Goal: Complete application form

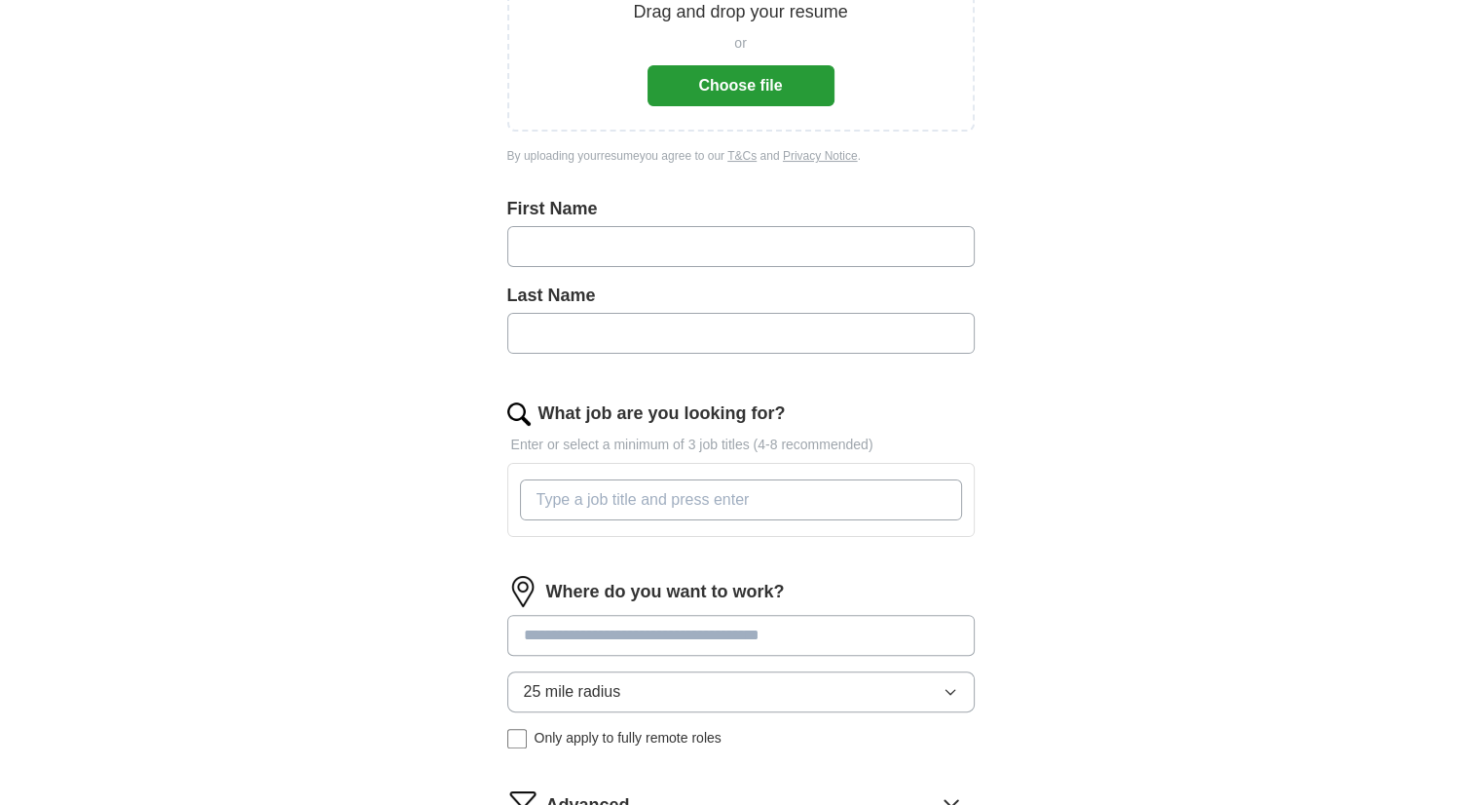
scroll to position [335, 0]
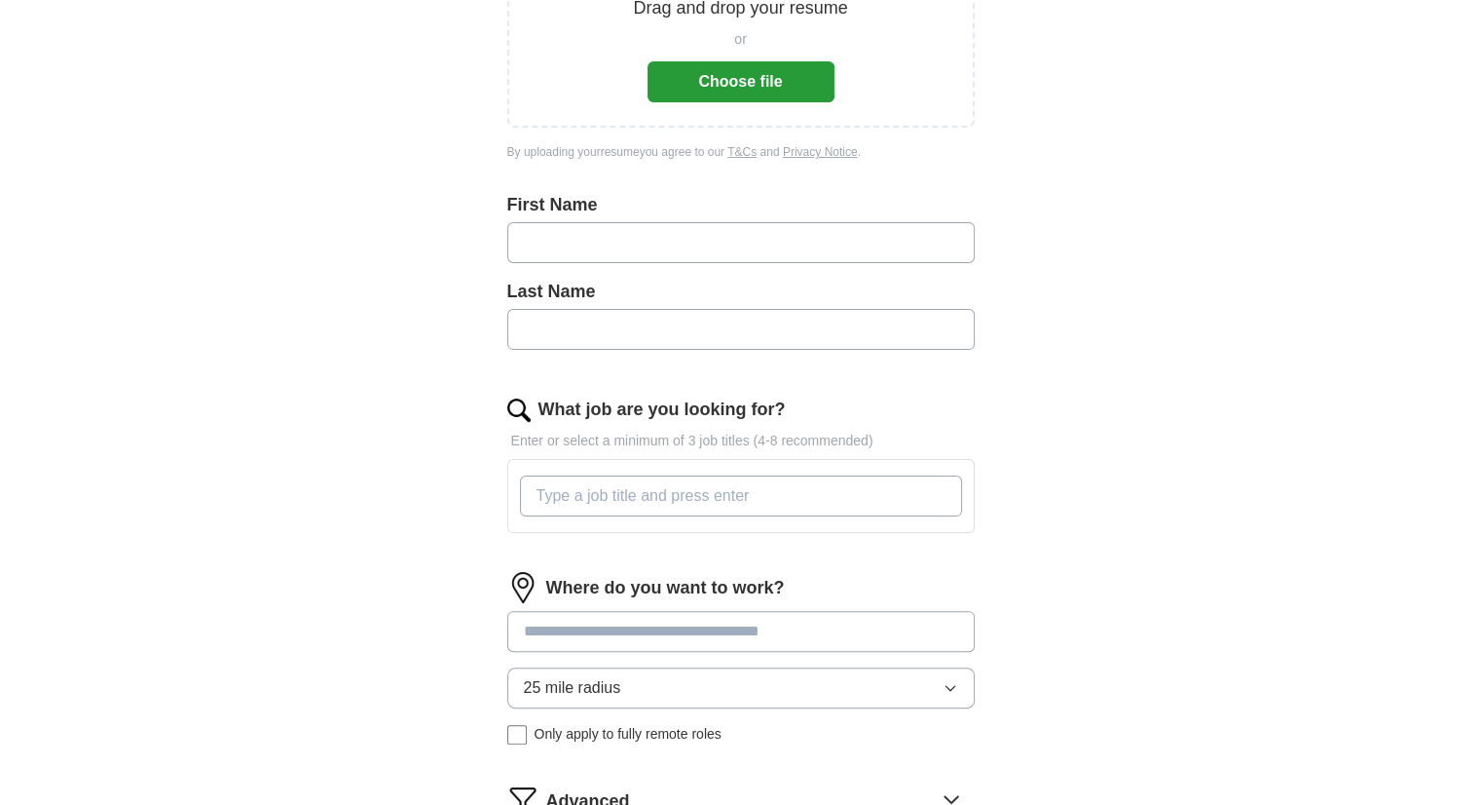
click at [596, 252] on input "text" at bounding box center [741, 242] width 468 height 41
type input "**********"
type input "*******"
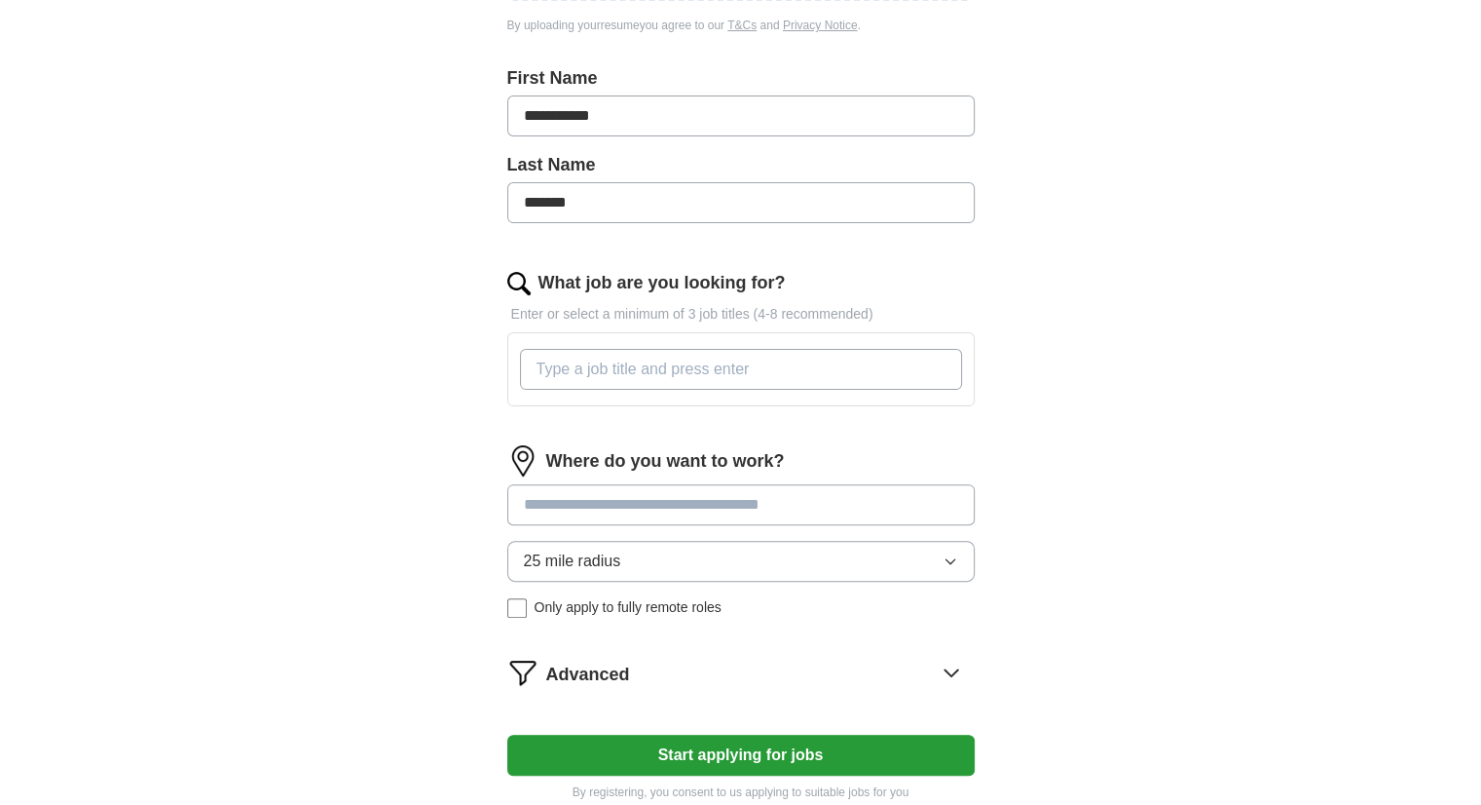
scroll to position [467, 0]
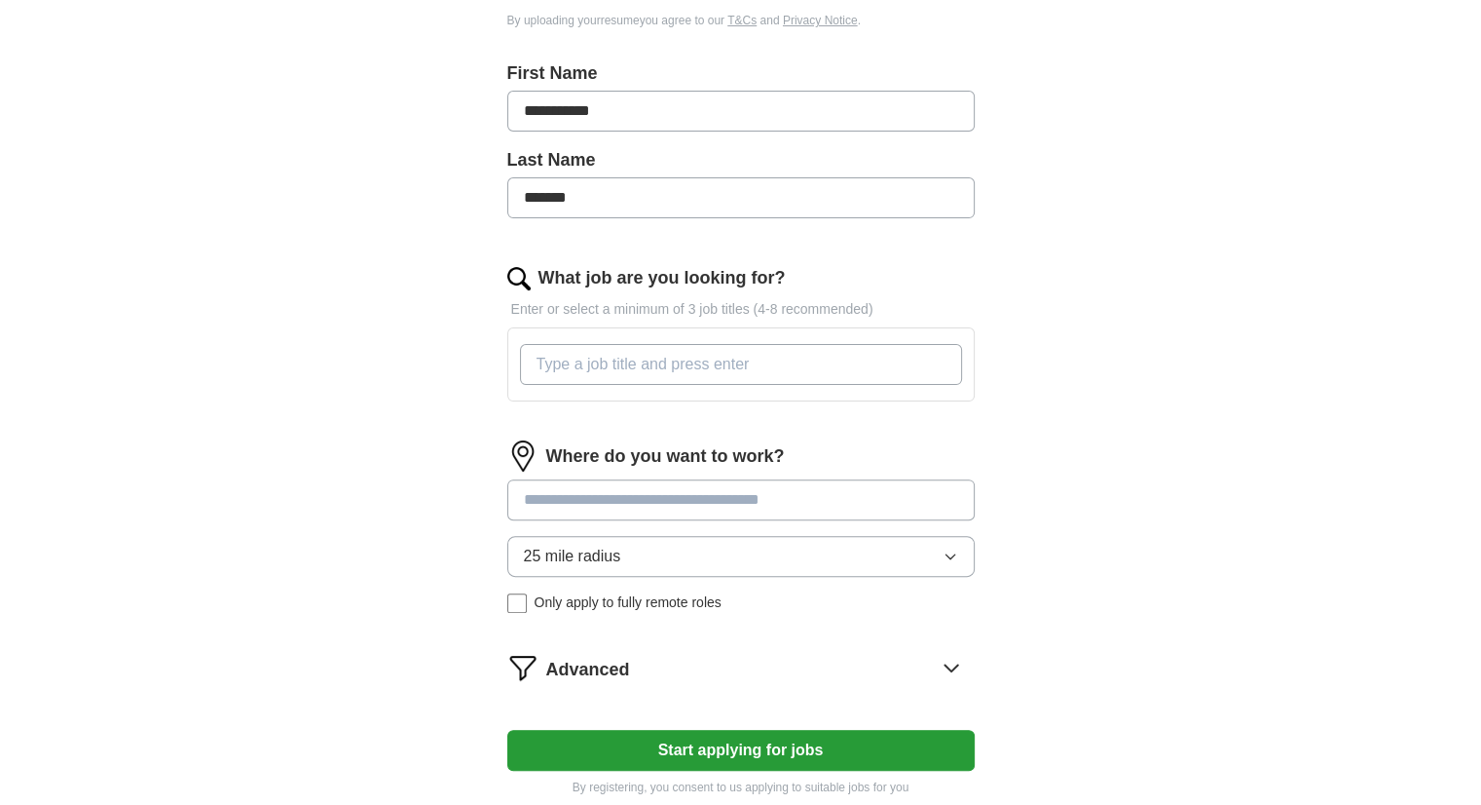
click at [637, 366] on input "What job are you looking for?" at bounding box center [741, 364] width 442 height 41
type input "g"
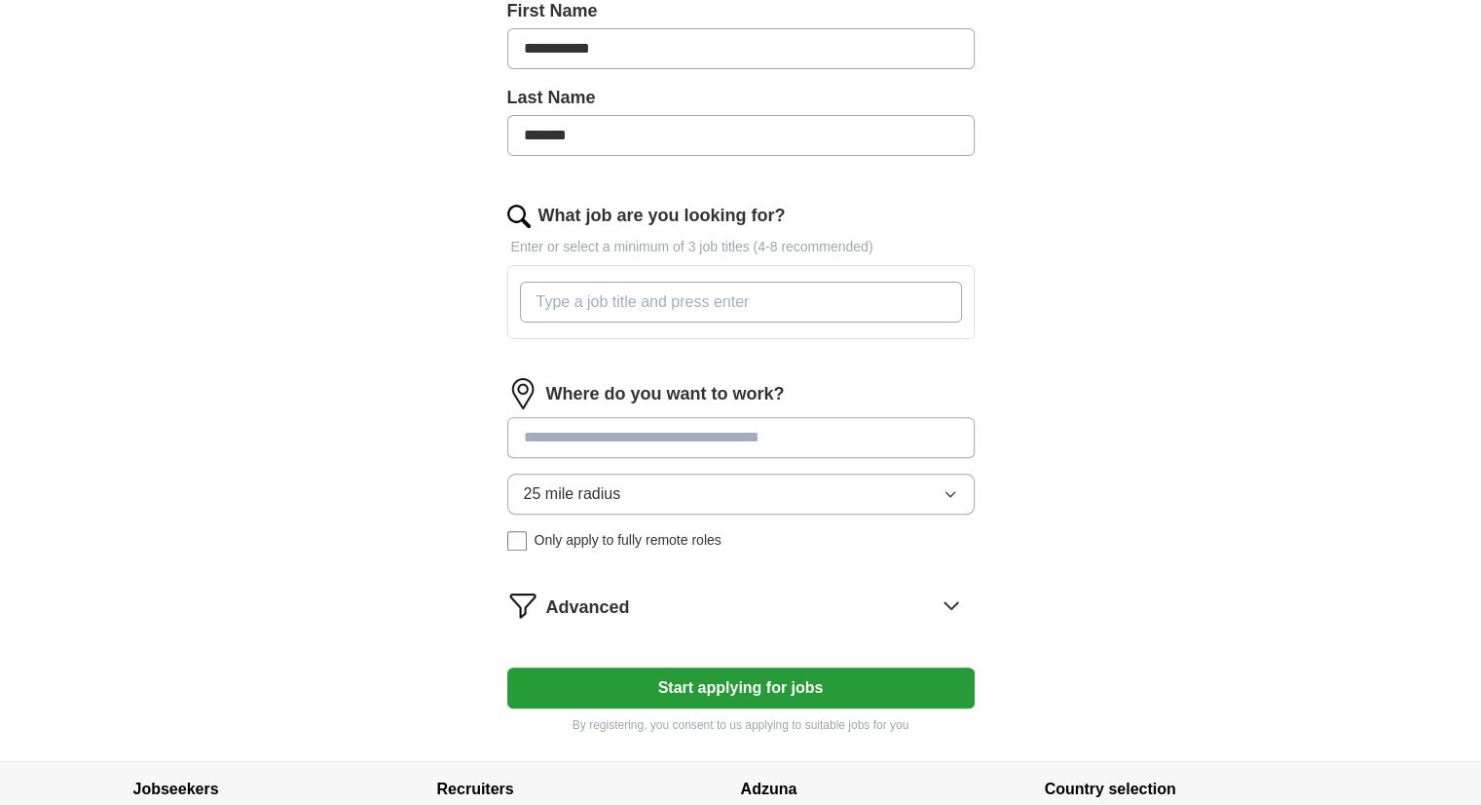
scroll to position [534, 0]
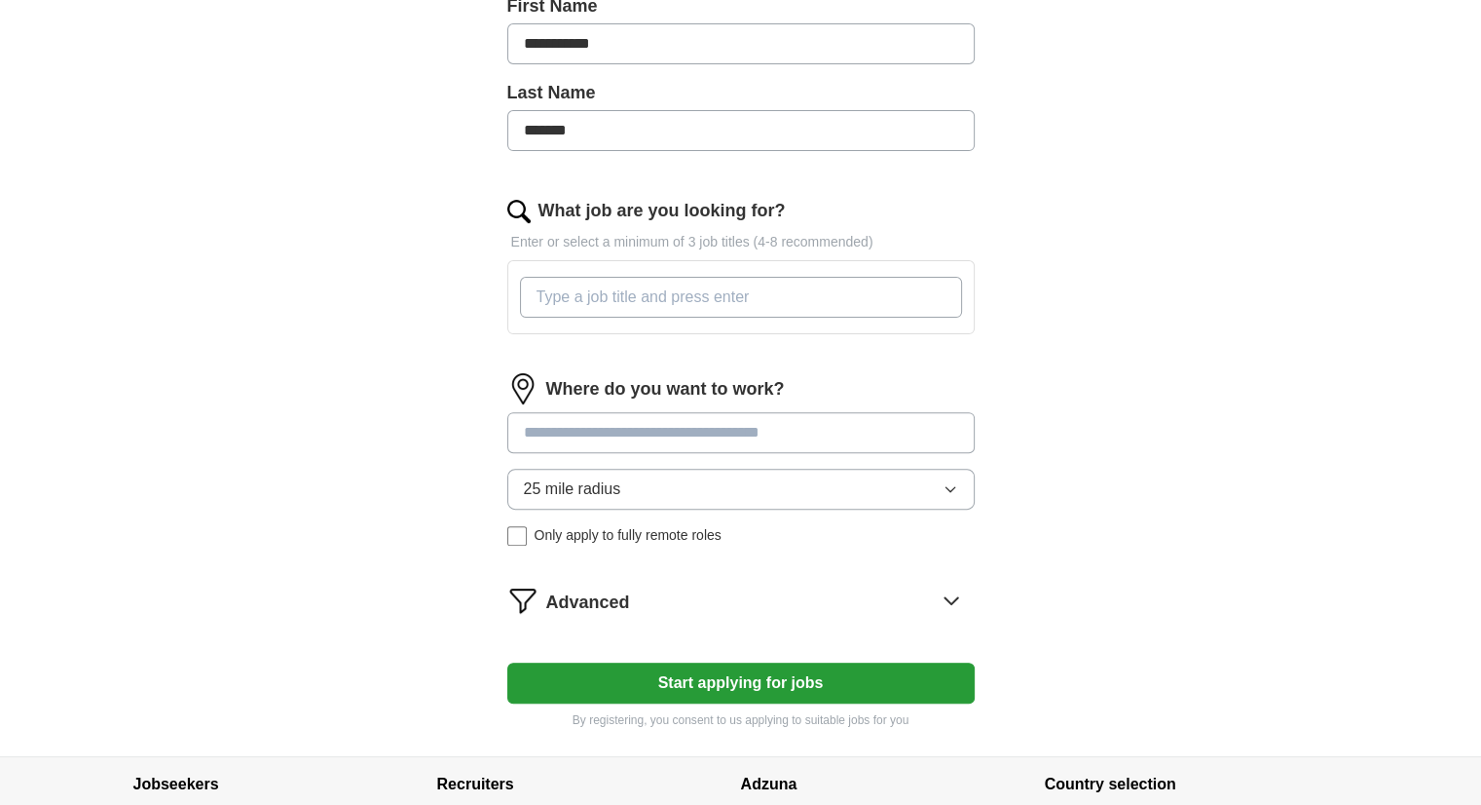
click at [604, 433] on input at bounding box center [741, 432] width 468 height 41
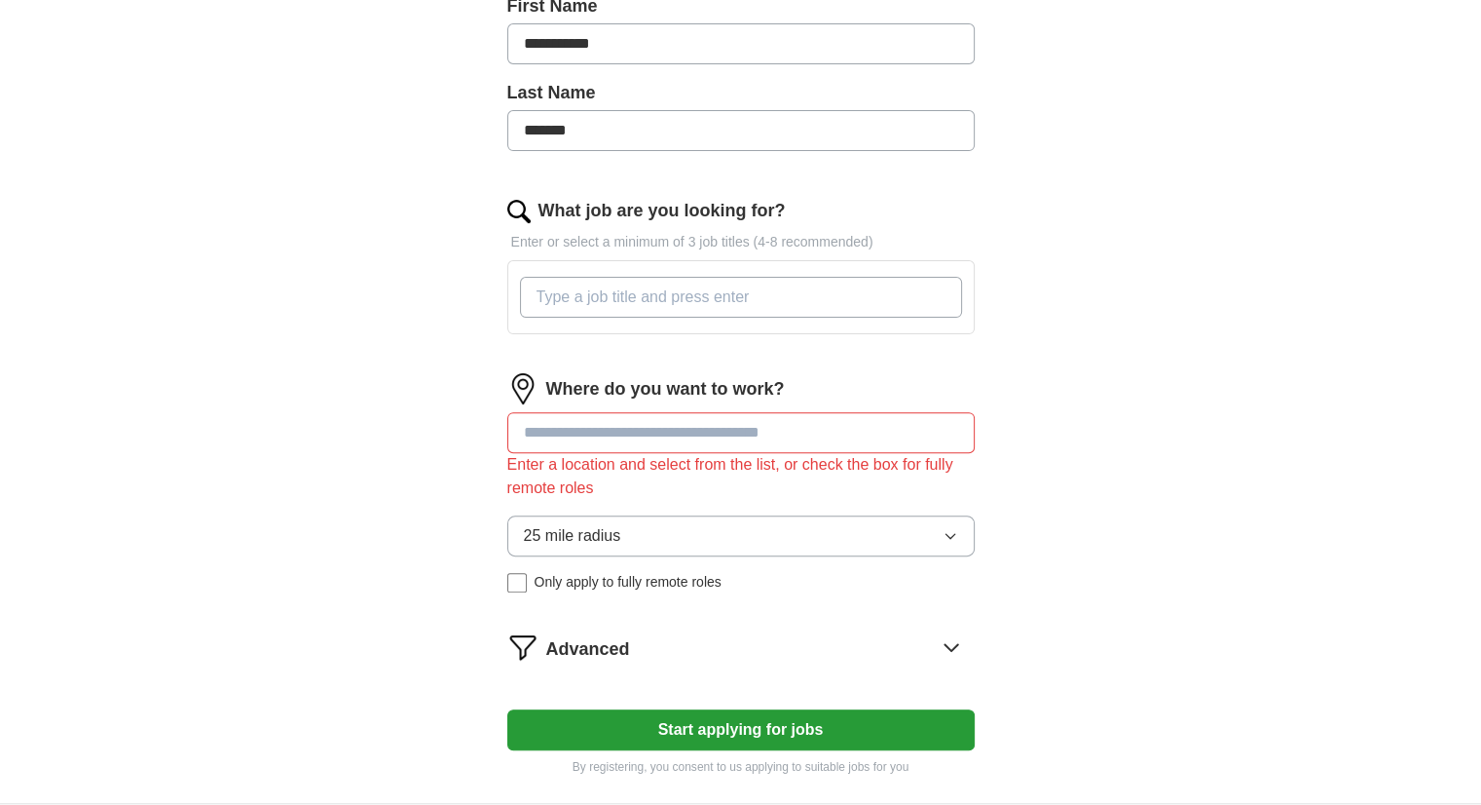
click at [597, 290] on input "What job are you looking for?" at bounding box center [741, 297] width 442 height 41
type input "o"
type input "bio"
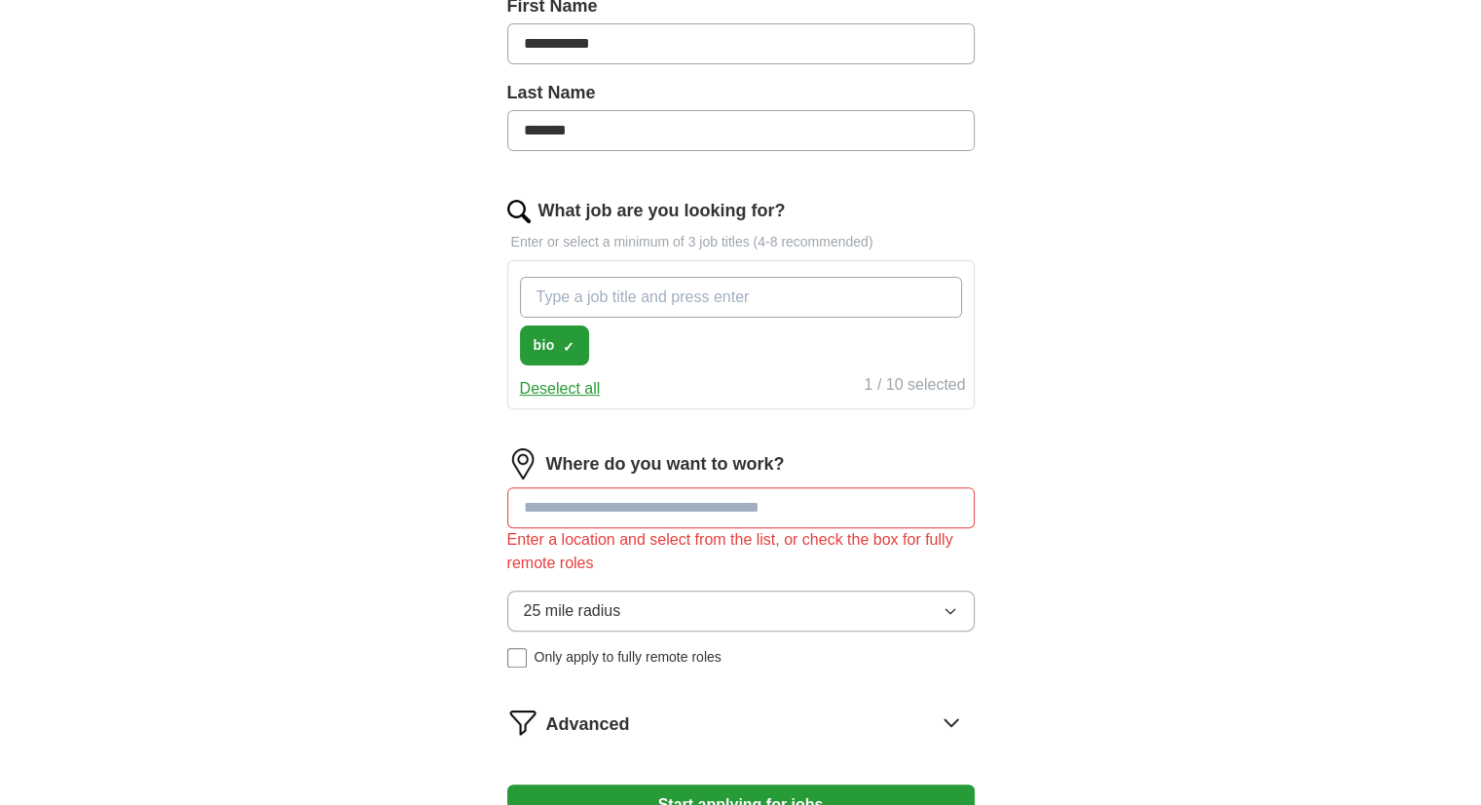
click at [568, 390] on button "Deselect all" at bounding box center [560, 388] width 81 height 23
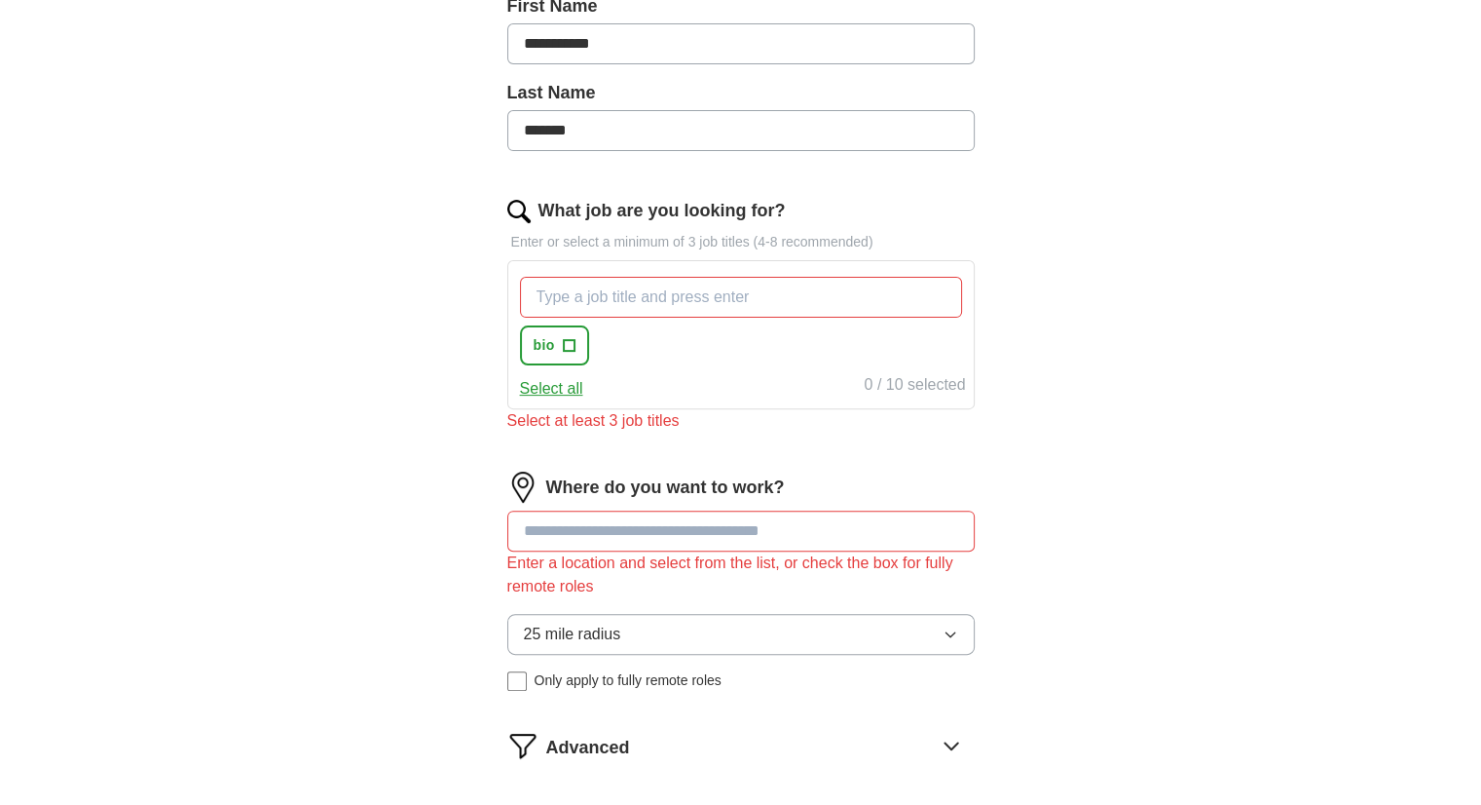
scroll to position [822, 0]
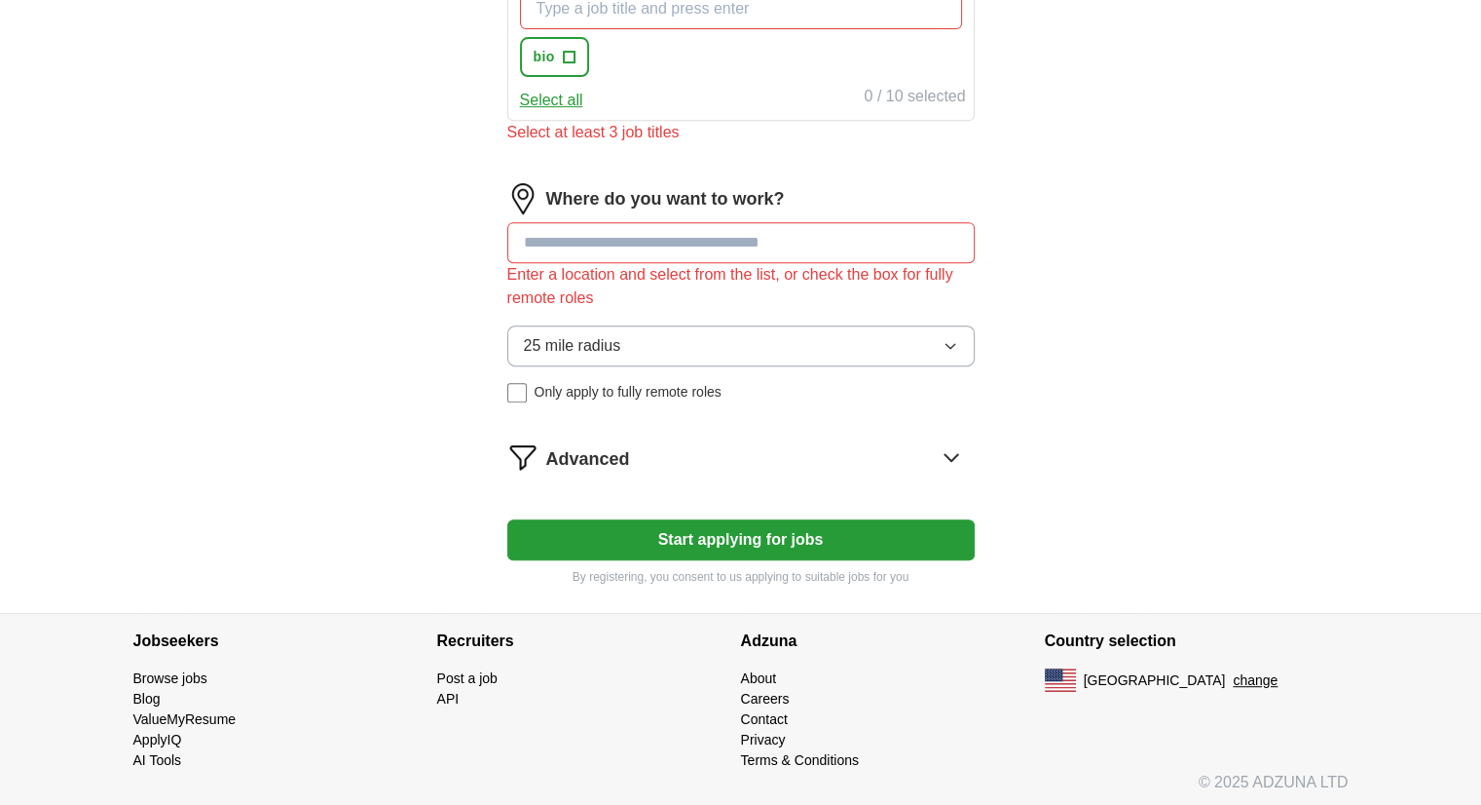
click at [536, 385] on span "Only apply to fully remote roles" at bounding box center [628, 392] width 187 height 20
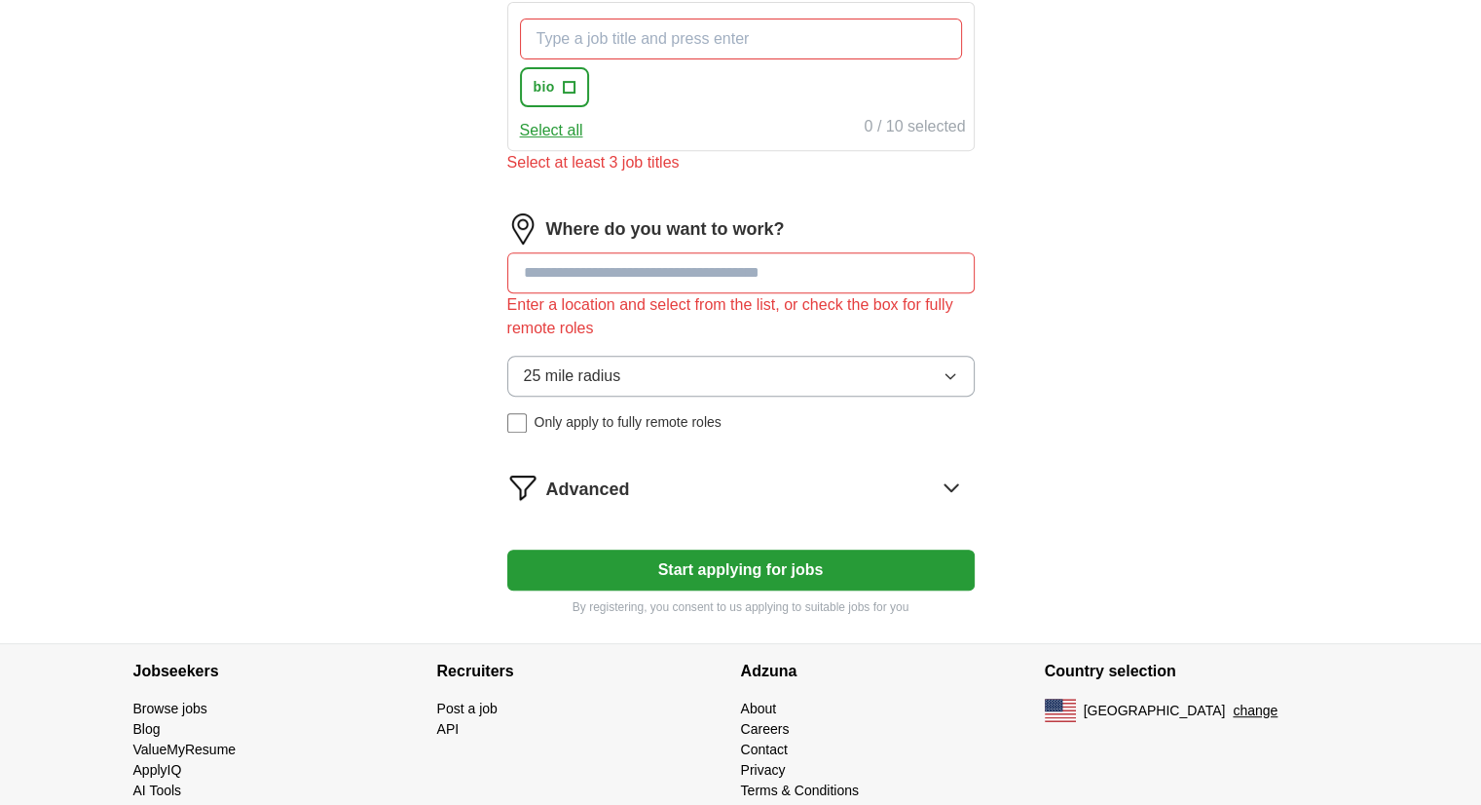
click at [682, 275] on input at bounding box center [741, 272] width 468 height 41
type input "*"
type input "********"
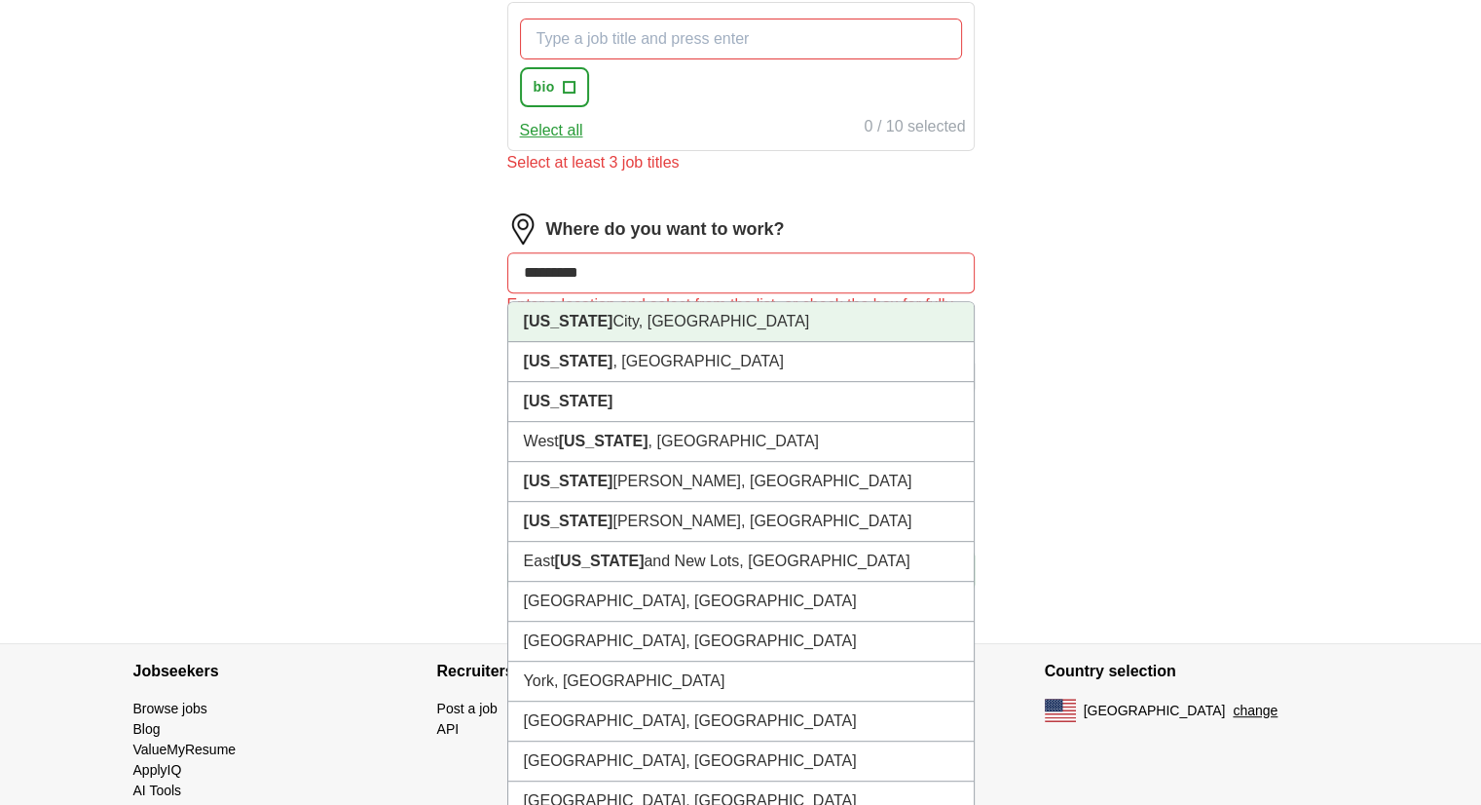
click at [656, 321] on li "[US_STATE][GEOGRAPHIC_DATA], [GEOGRAPHIC_DATA]" at bounding box center [741, 322] width 466 height 40
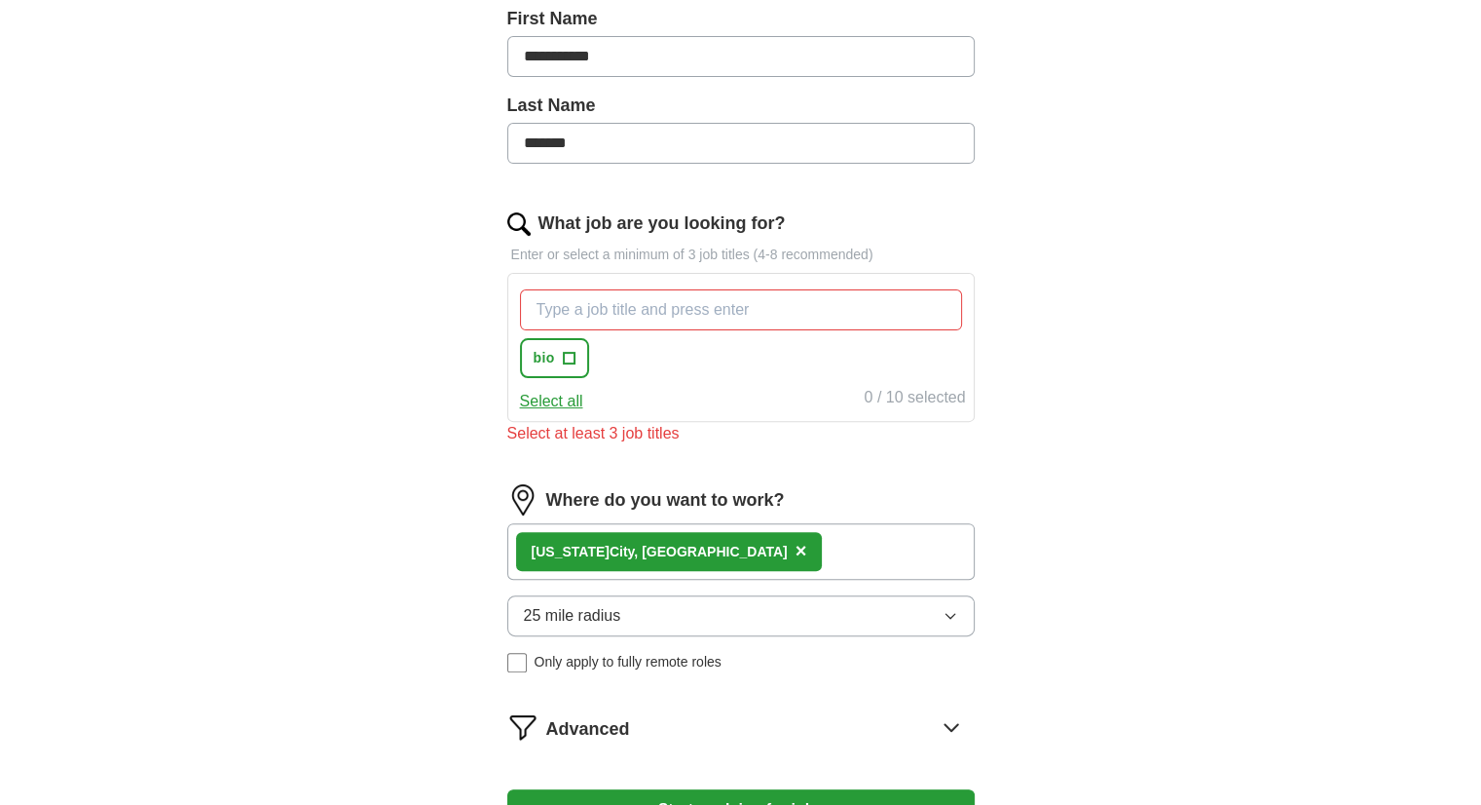
scroll to position [504, 0]
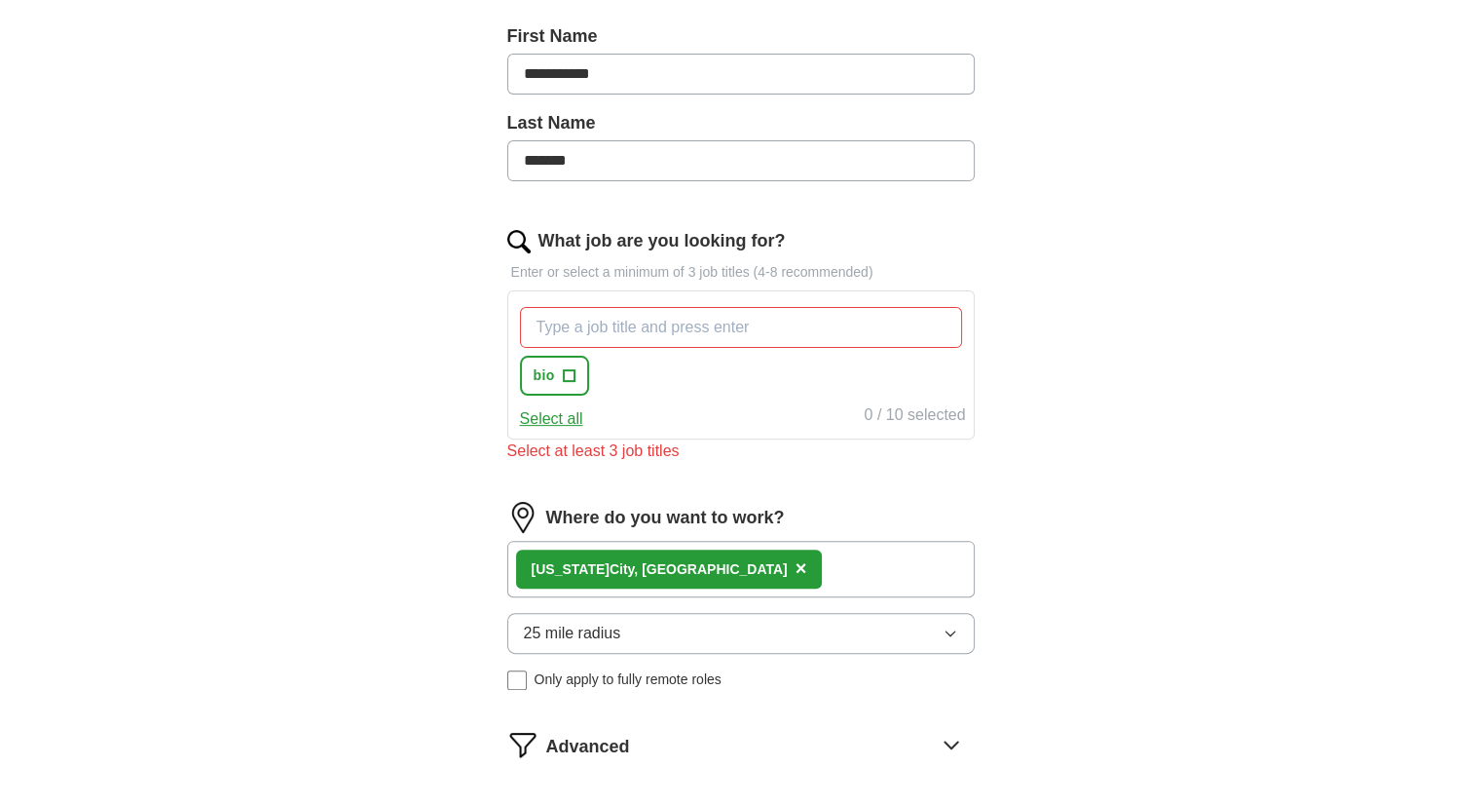
click at [653, 313] on input "What job are you looking for?" at bounding box center [741, 327] width 442 height 41
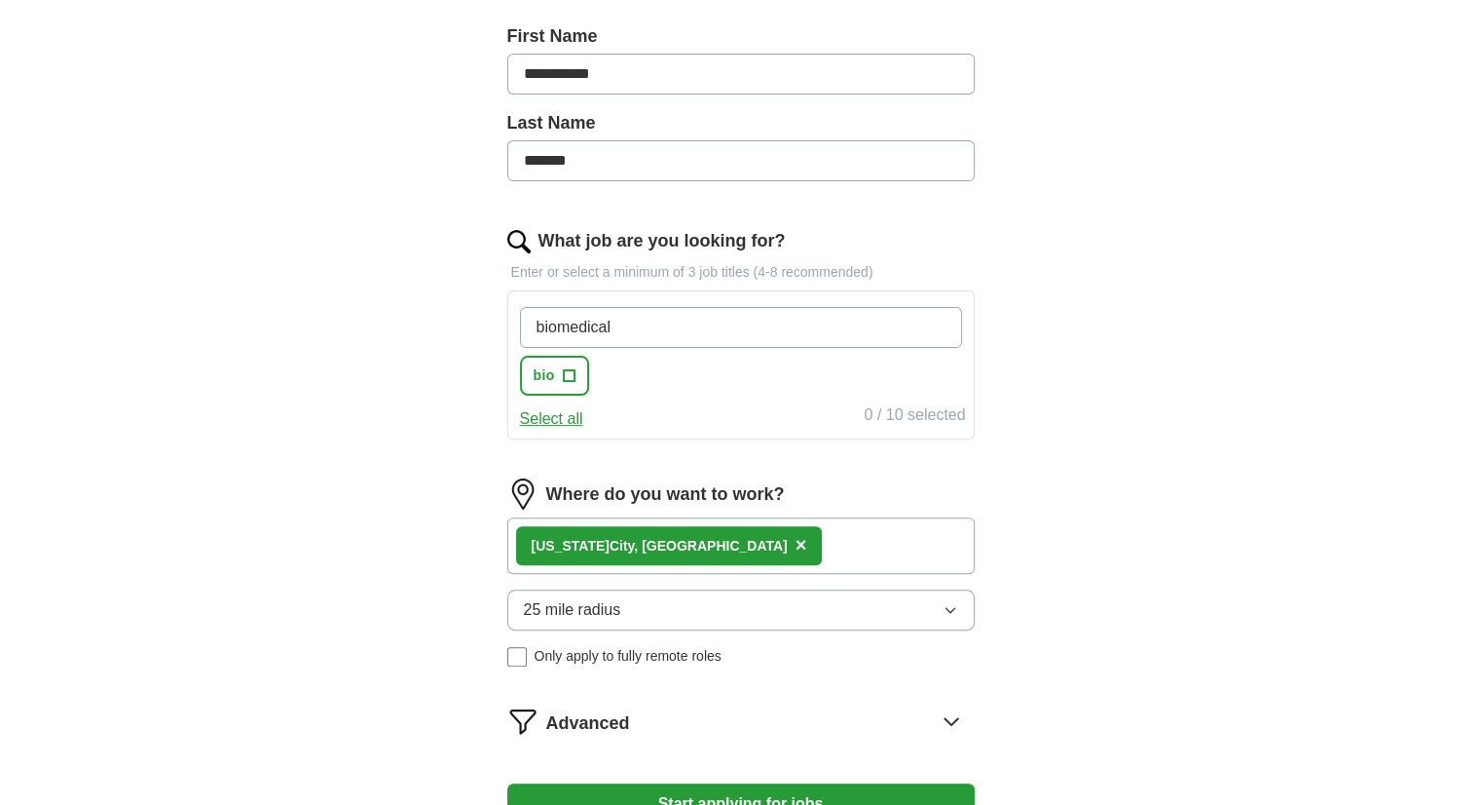
type input "biomedical"
type input "data analysis"
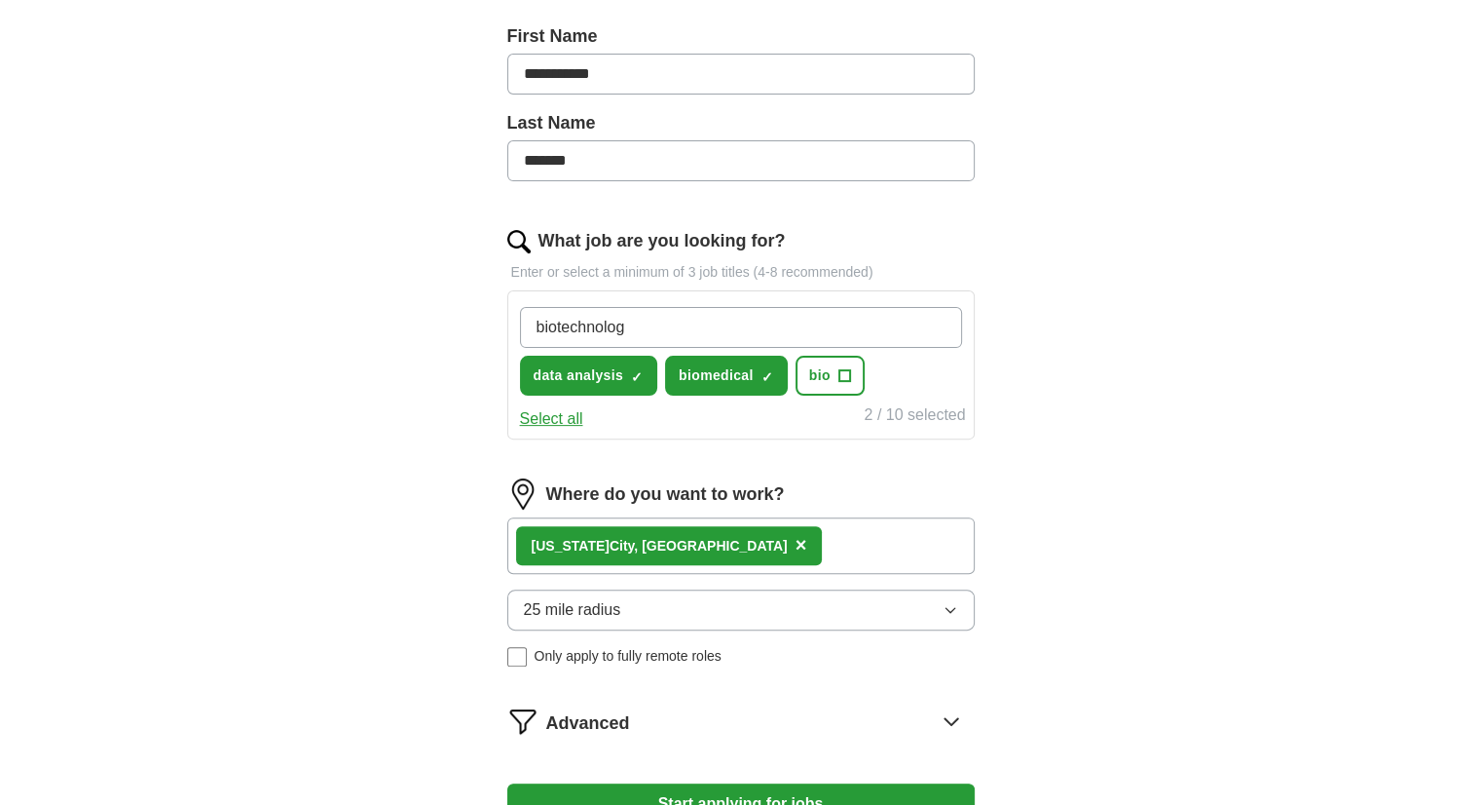
type input "biotechnology"
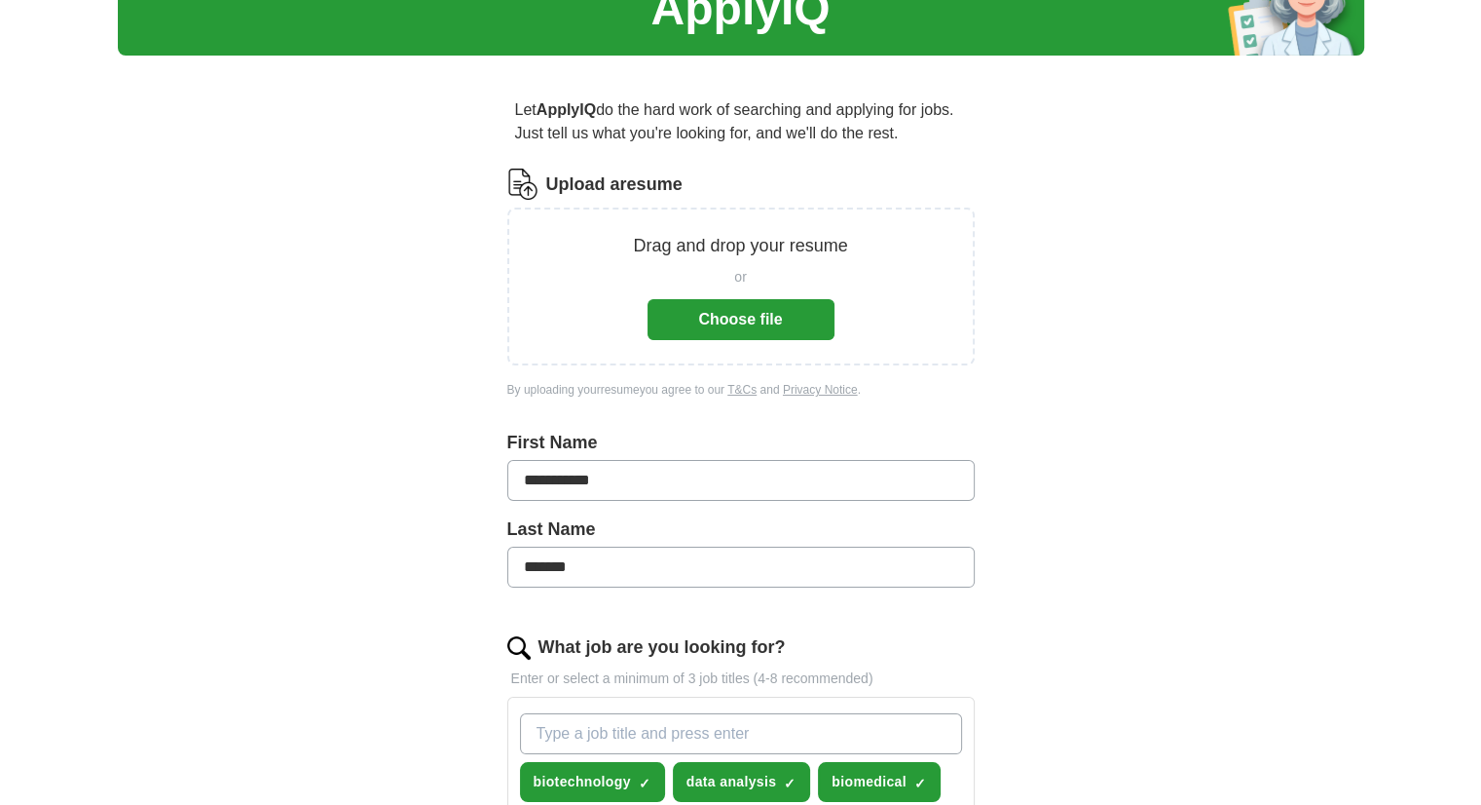
scroll to position [96, 0]
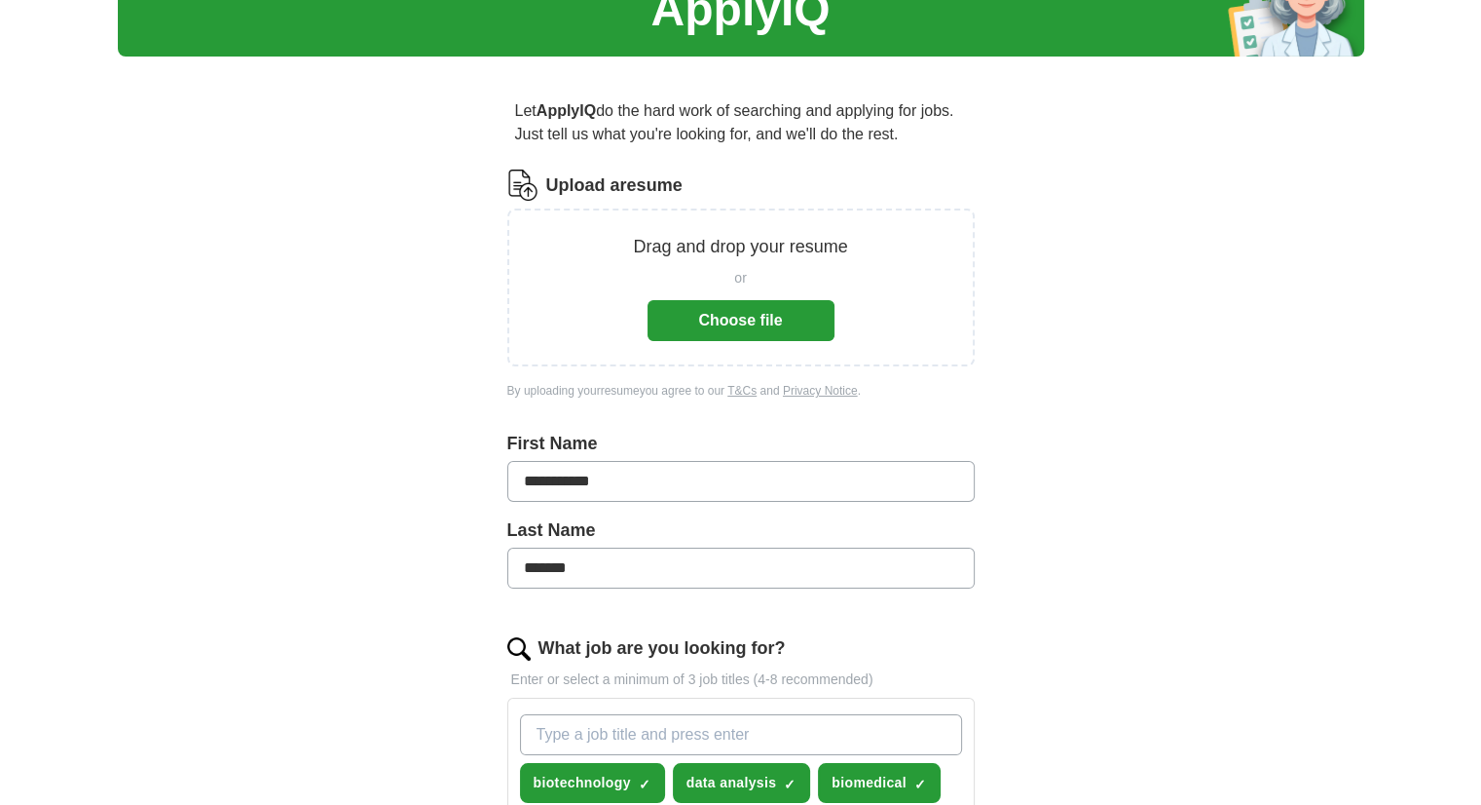
click at [753, 315] on button "Choose file" at bounding box center [741, 320] width 187 height 41
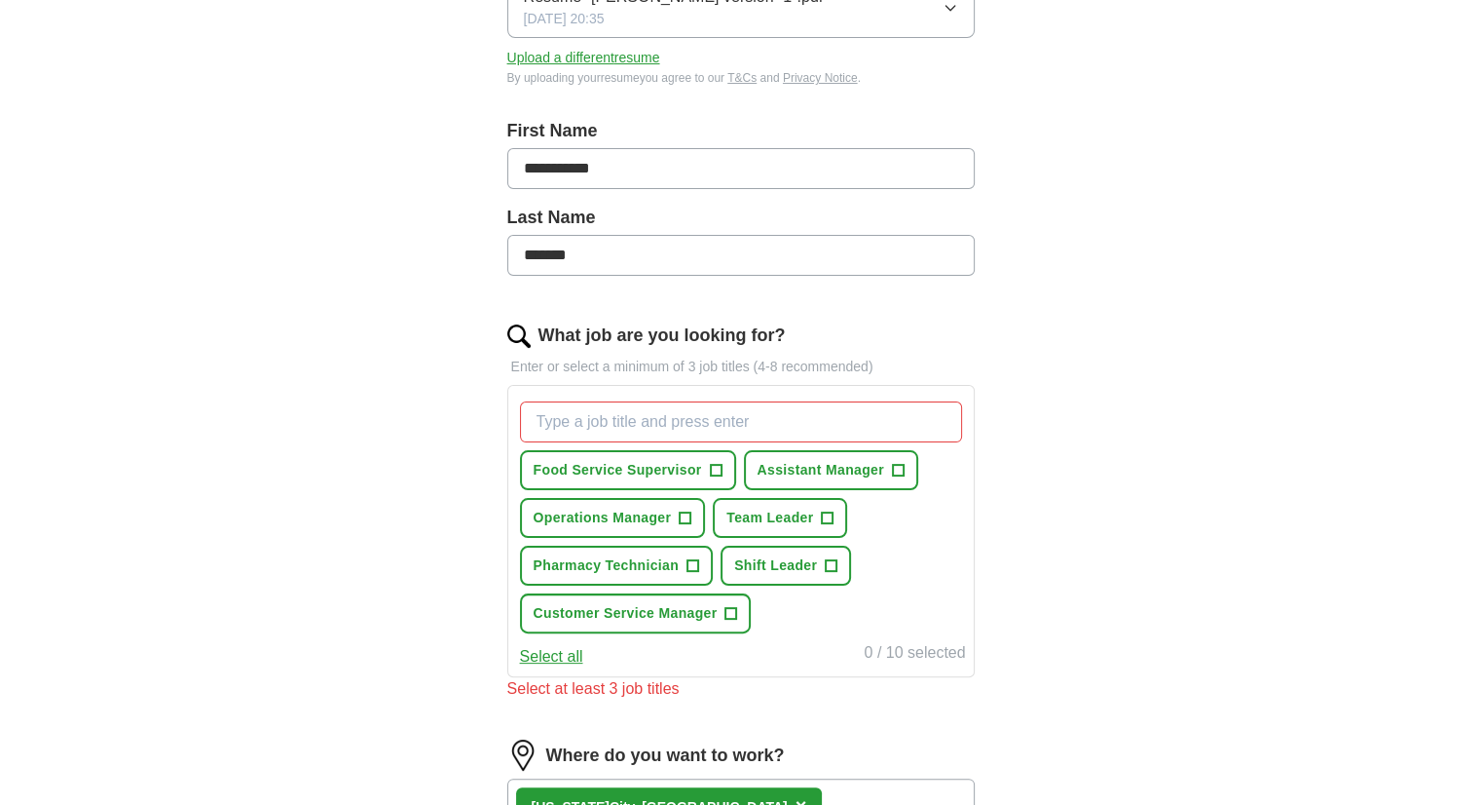
scroll to position [334, 0]
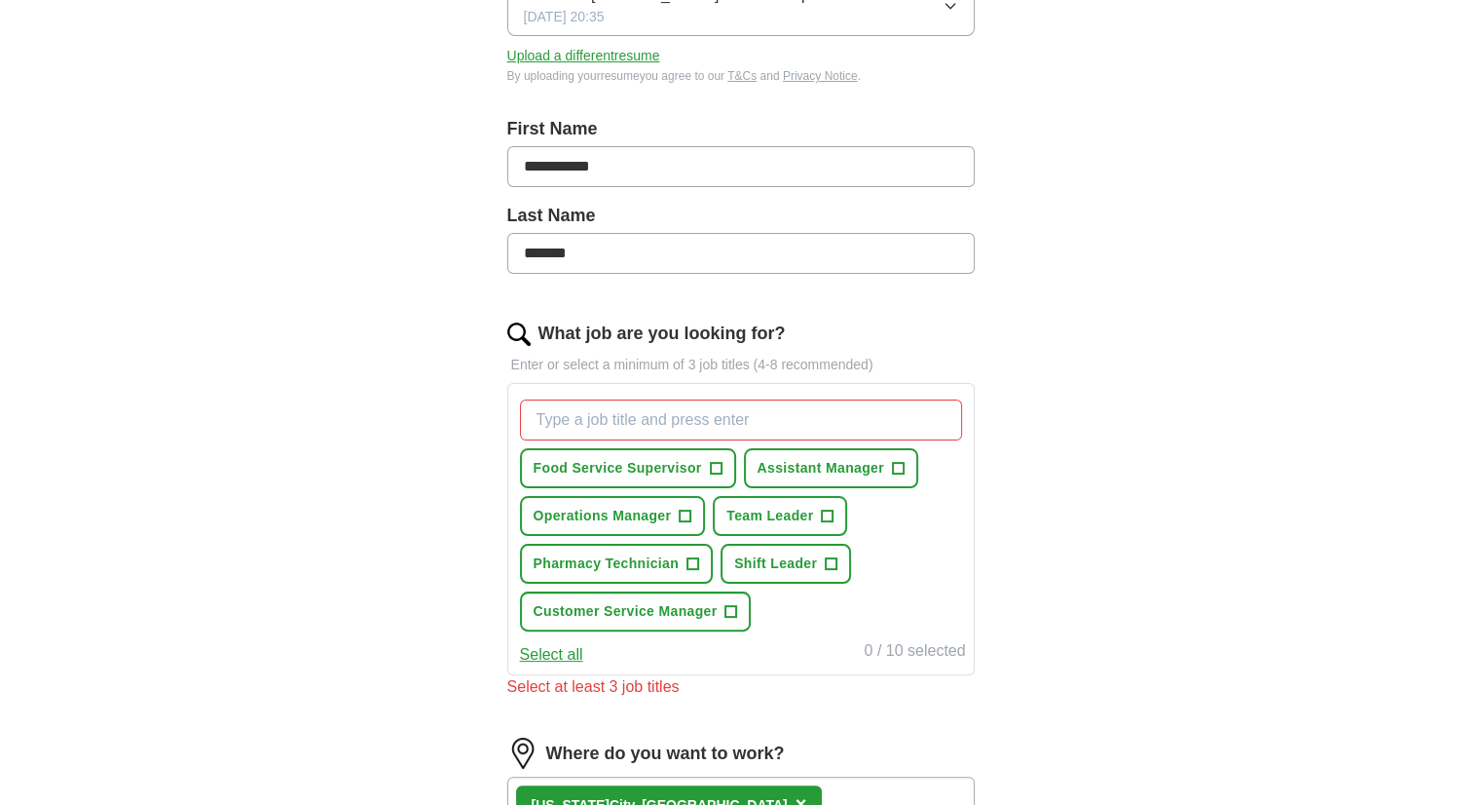
click at [575, 647] on button "Select all" at bounding box center [551, 654] width 63 height 23
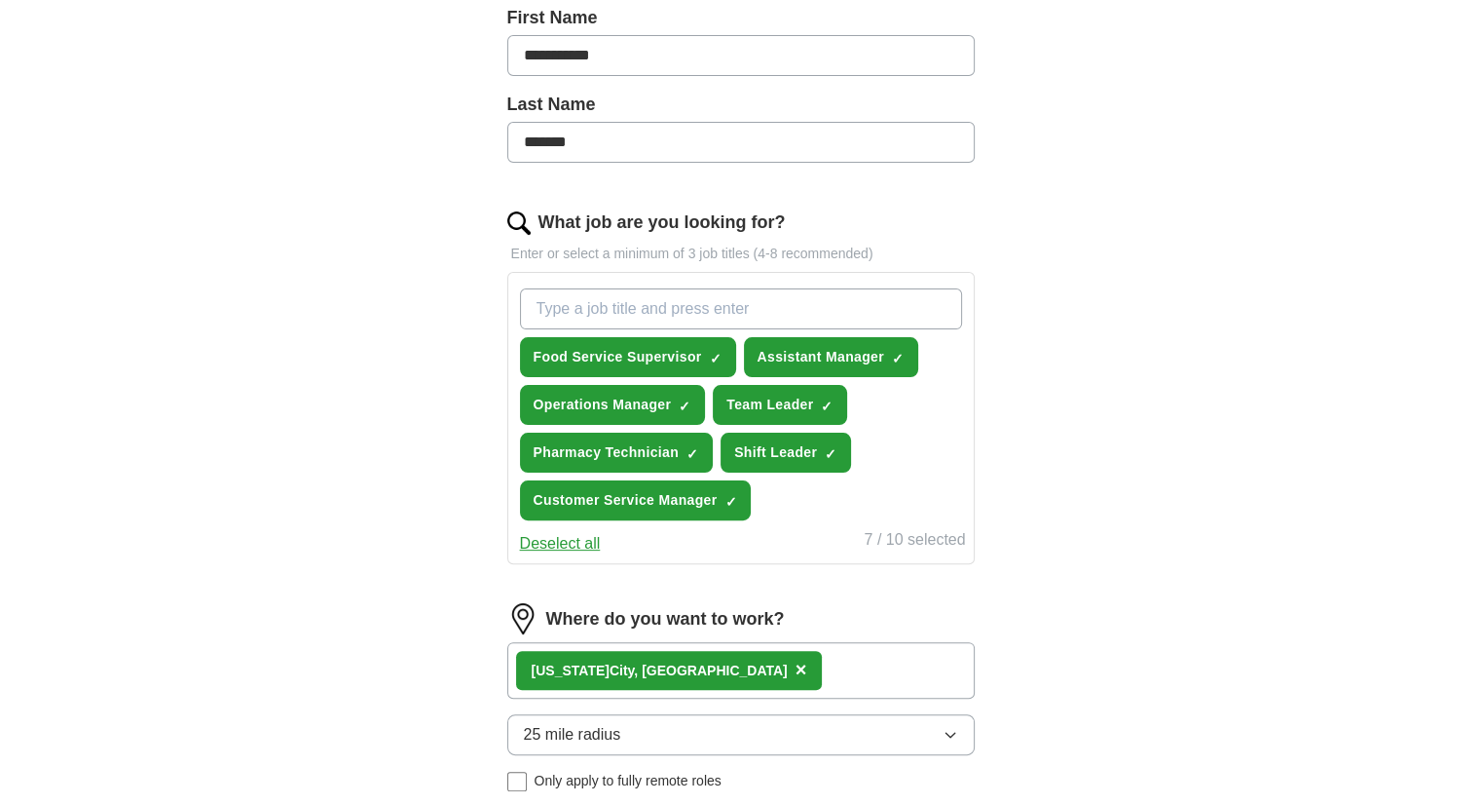
scroll to position [444, 0]
click at [587, 546] on button "Deselect all" at bounding box center [560, 544] width 81 height 23
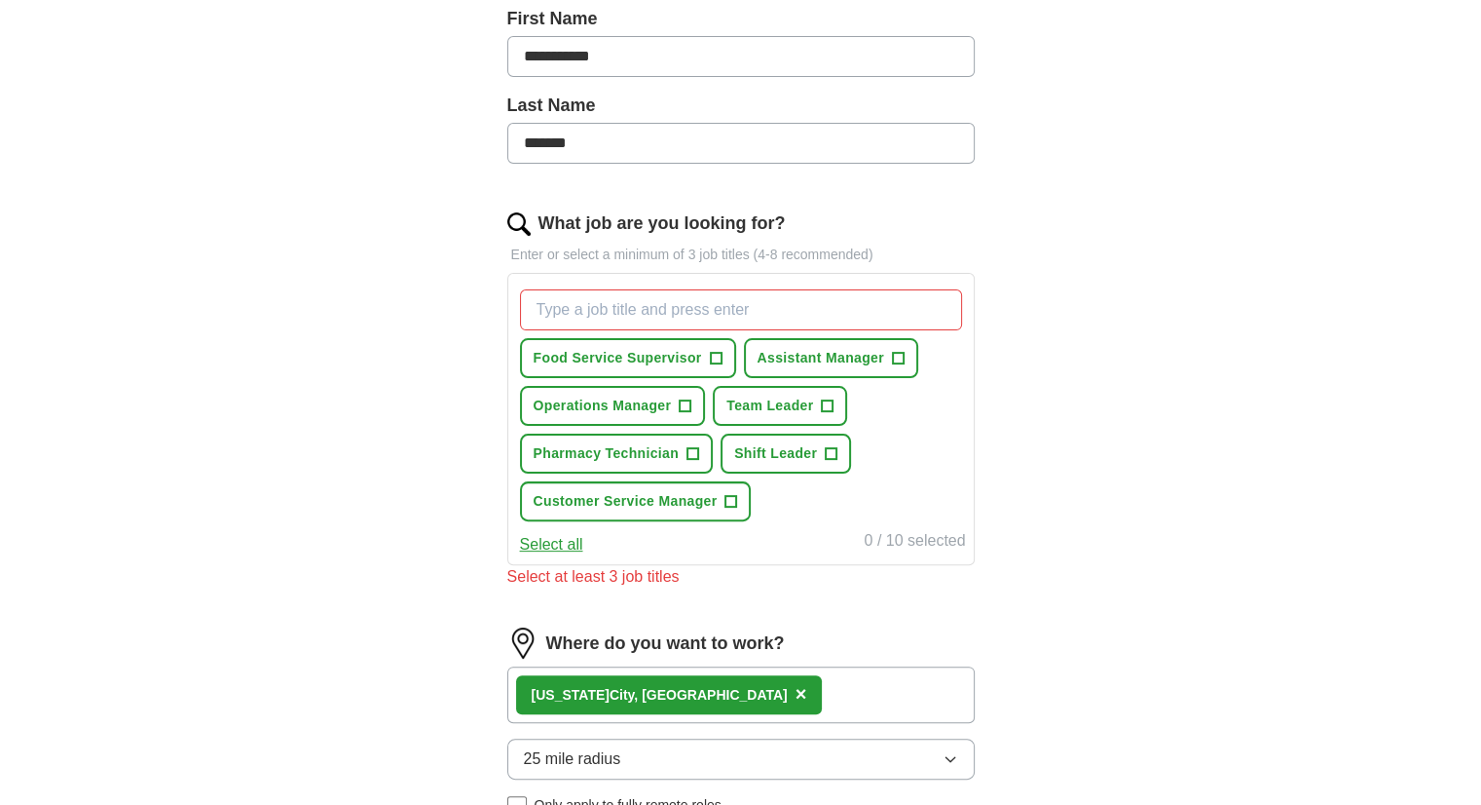
click at [693, 313] on input "What job are you looking for?" at bounding box center [741, 309] width 442 height 41
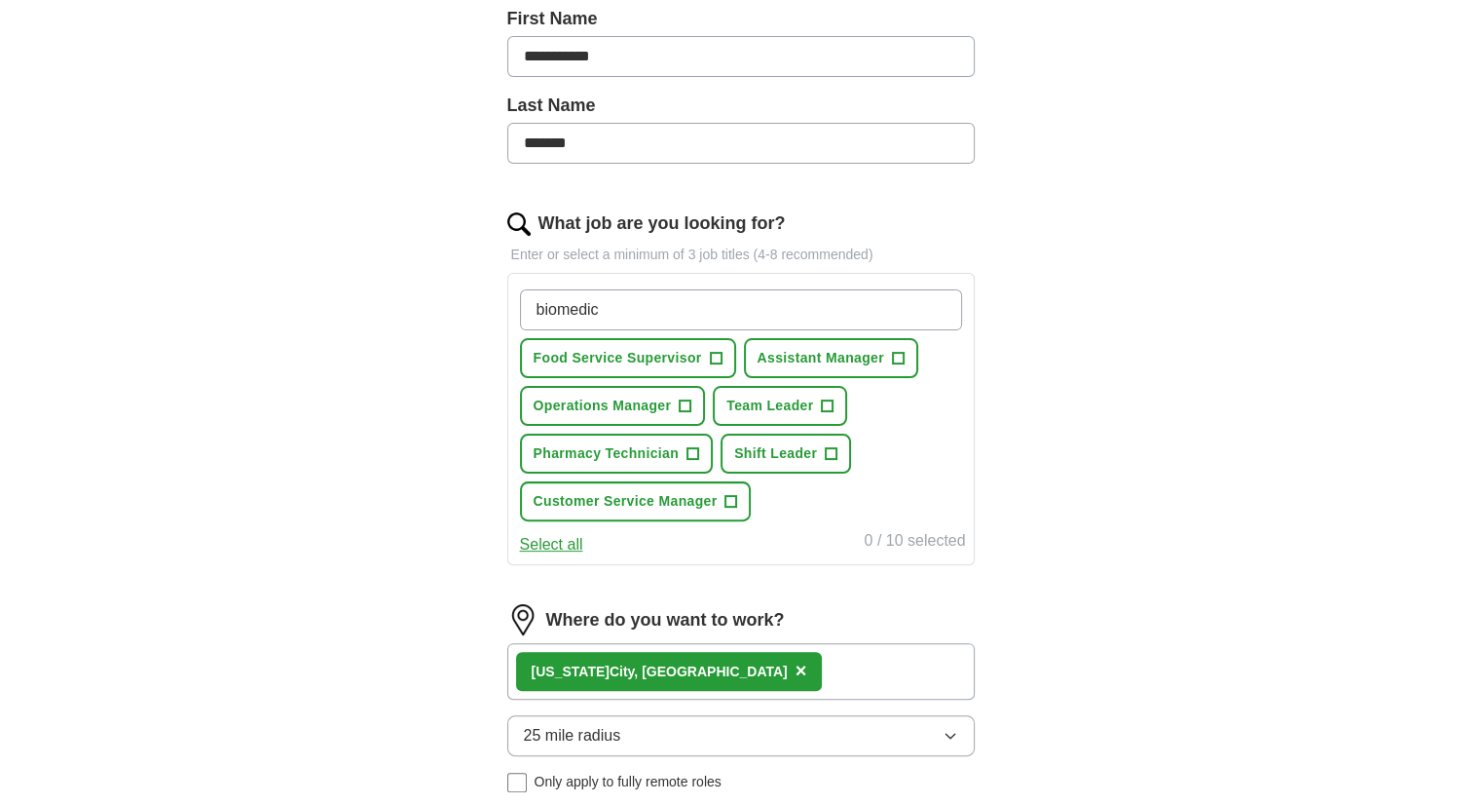
type input "biomedica"
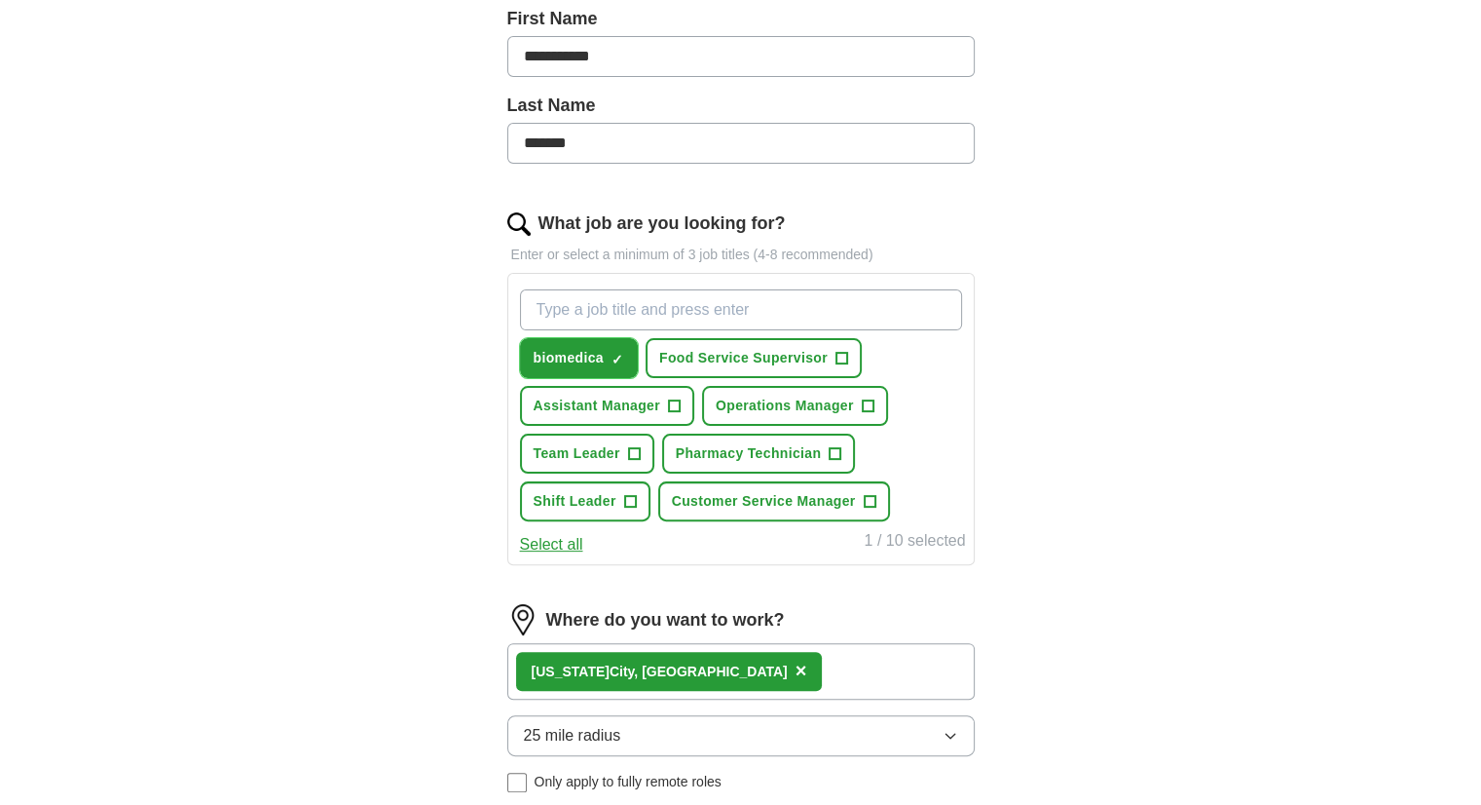
click at [603, 356] on button "biomedica ✓ ×" at bounding box center [579, 358] width 118 height 40
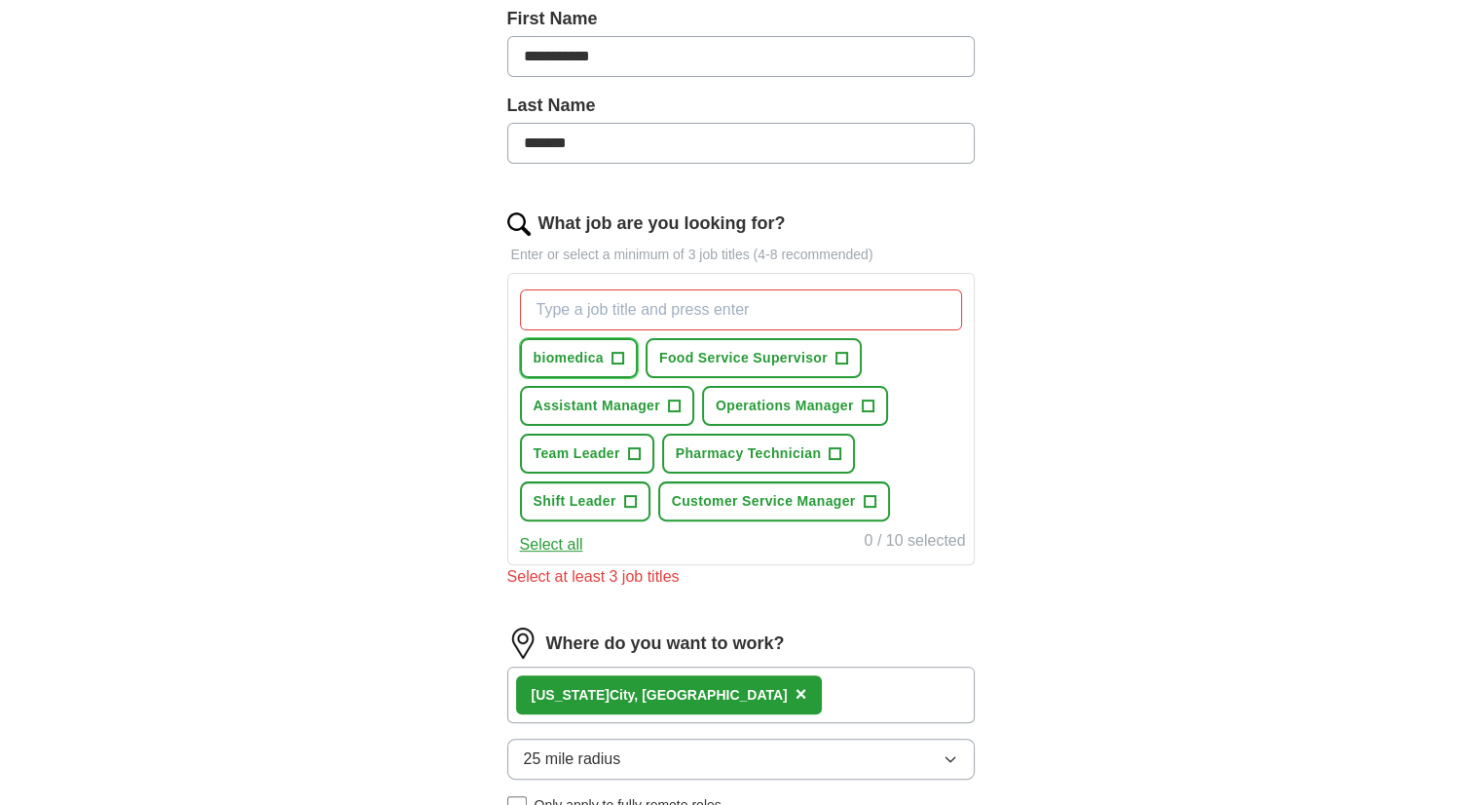
click at [619, 355] on span "+" at bounding box center [618, 359] width 12 height 16
click at [0, 0] on span "×" at bounding box center [0, 0] width 0 height 0
click at [614, 355] on span "+" at bounding box center [618, 359] width 12 height 16
click at [0, 0] on span "×" at bounding box center [0, 0] width 0 height 0
click at [553, 539] on button "Select all" at bounding box center [551, 544] width 63 height 23
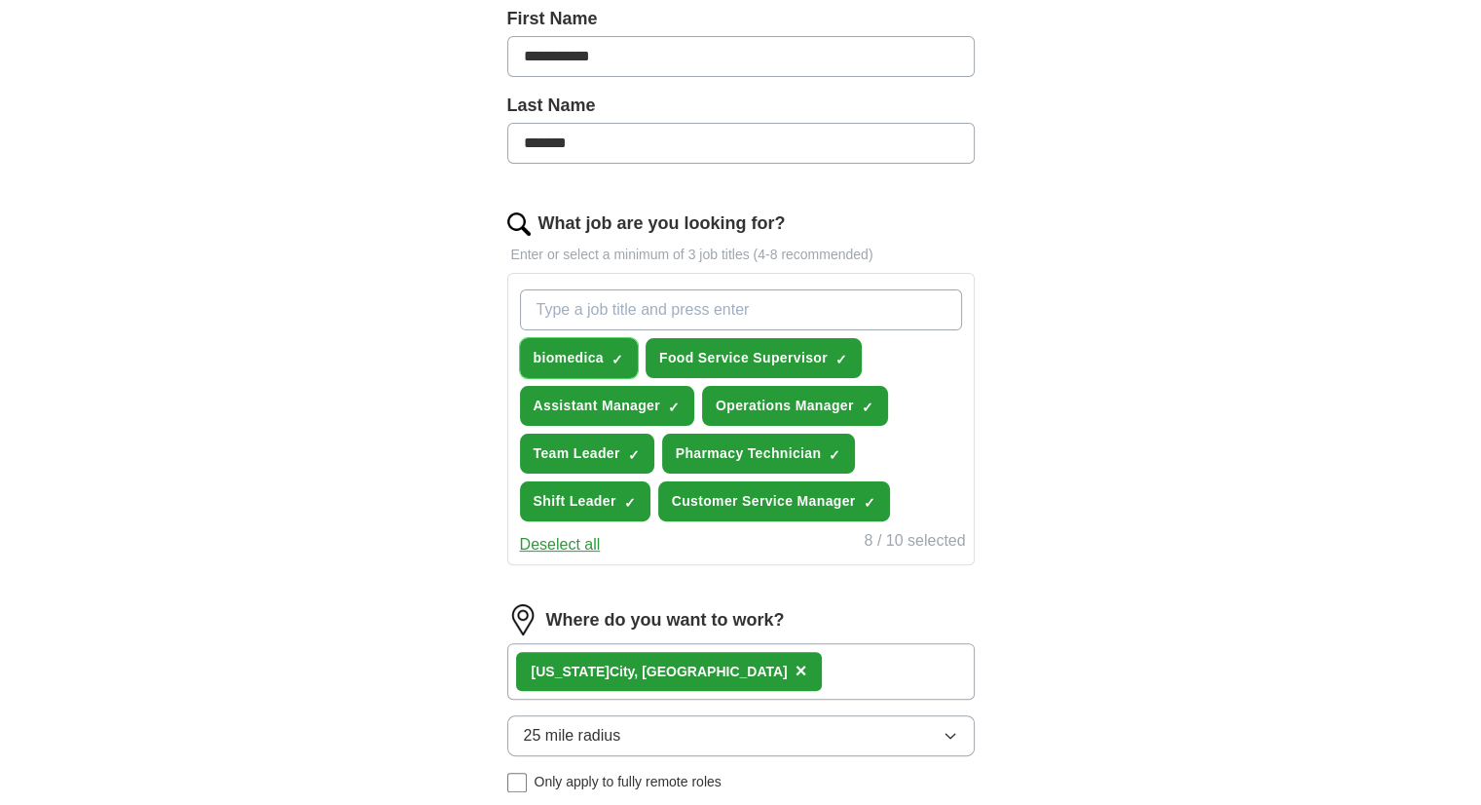
click at [610, 348] on button "biomedica ✓ ×" at bounding box center [579, 358] width 118 height 40
